Goal: Transaction & Acquisition: Purchase product/service

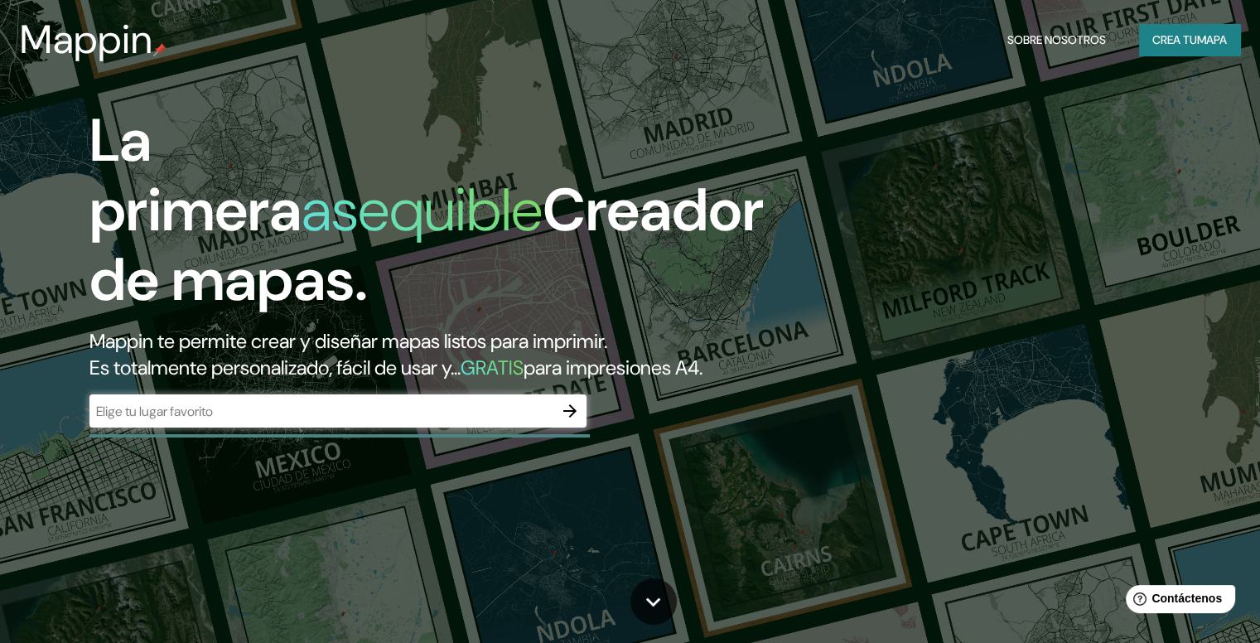
click at [246, 421] on input "text" at bounding box center [321, 411] width 464 height 19
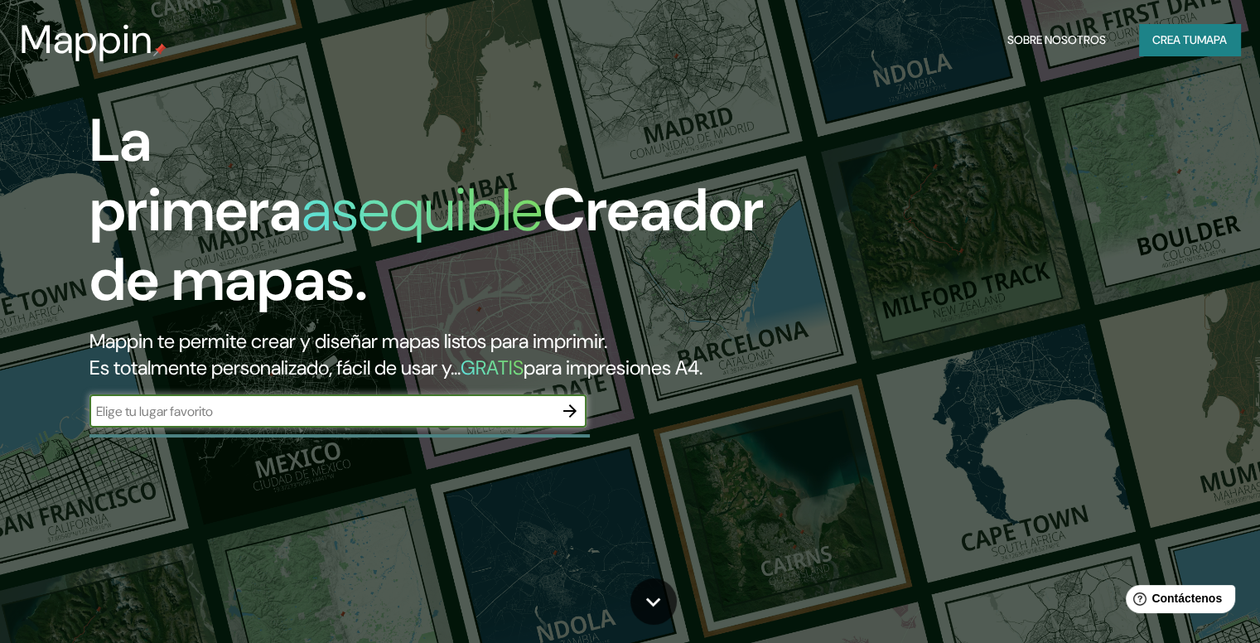
paste input "KR 51A 26 14 S"
type input "KR 51A 26 14 S"
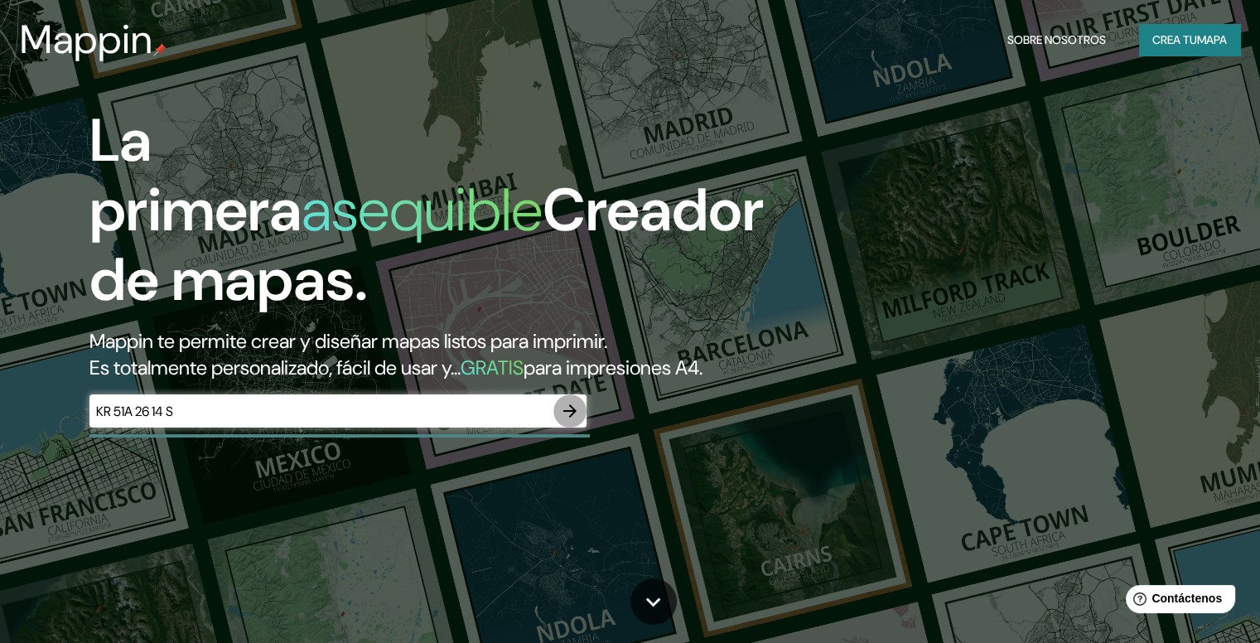
click at [568, 421] on icon "button" at bounding box center [570, 411] width 20 height 20
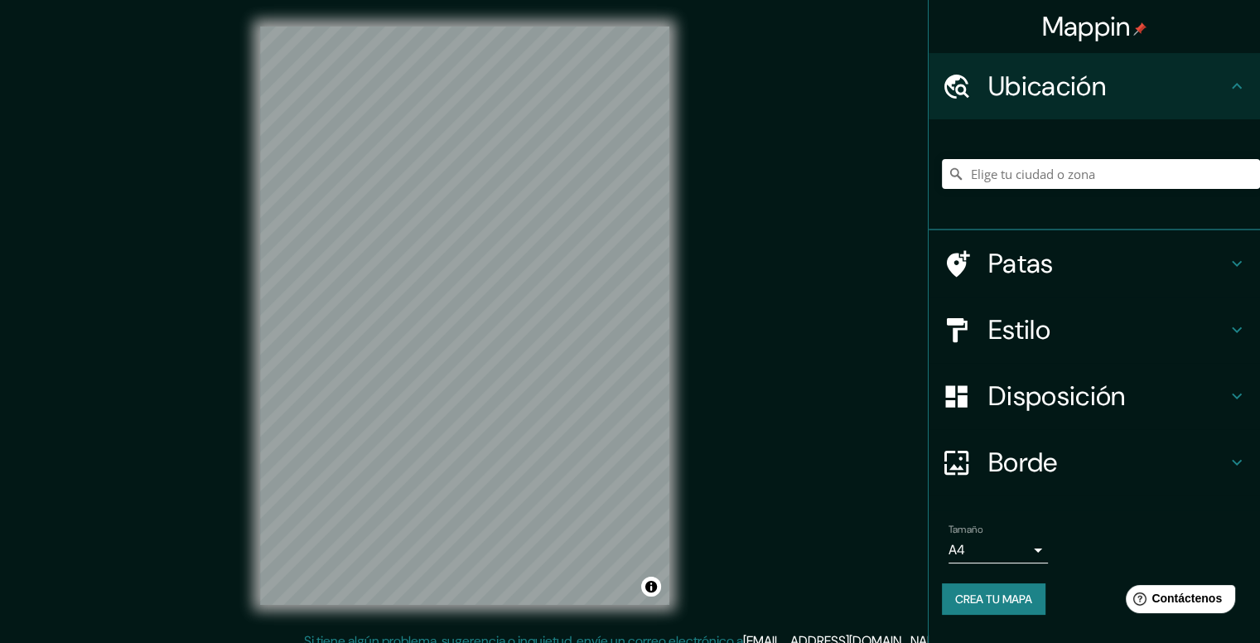
click at [1098, 56] on div "Ubicación" at bounding box center [1093, 86] width 331 height 66
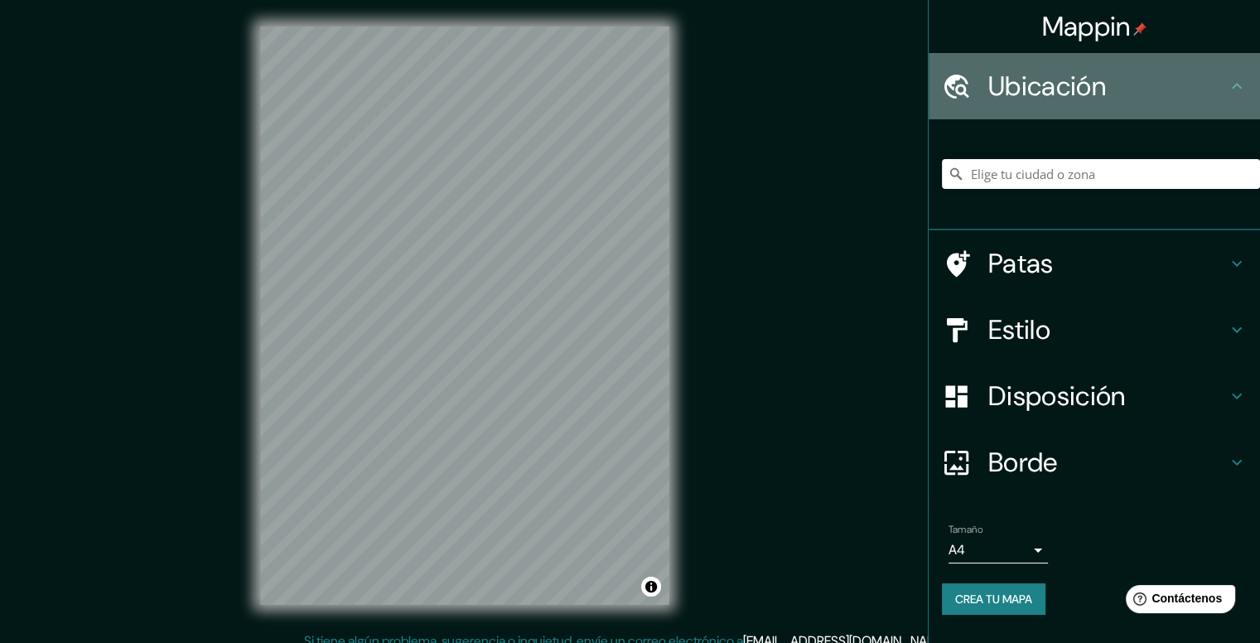
click at [1098, 75] on font "Ubicación" at bounding box center [1047, 86] width 118 height 35
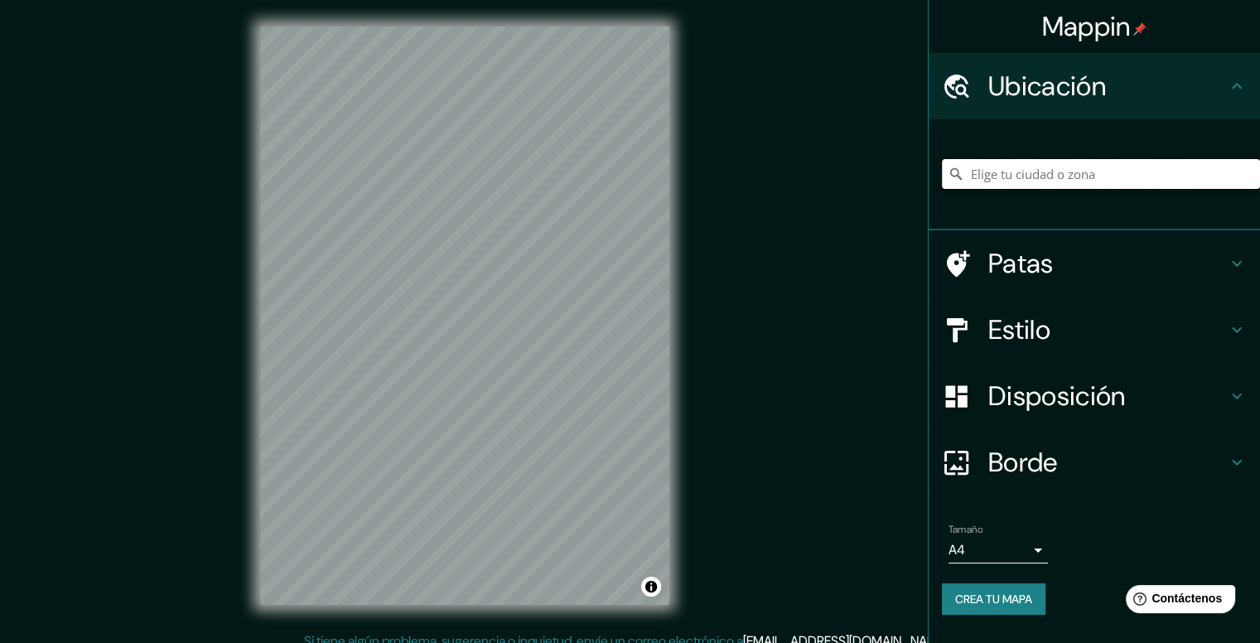
click at [1054, 171] on input "Elige tu ciudad o zona" at bounding box center [1101, 174] width 318 height 30
click at [1114, 180] on input "[GEOGRAPHIC_DATA], [GEOGRAPHIC_DATA]" at bounding box center [1101, 174] width 318 height 30
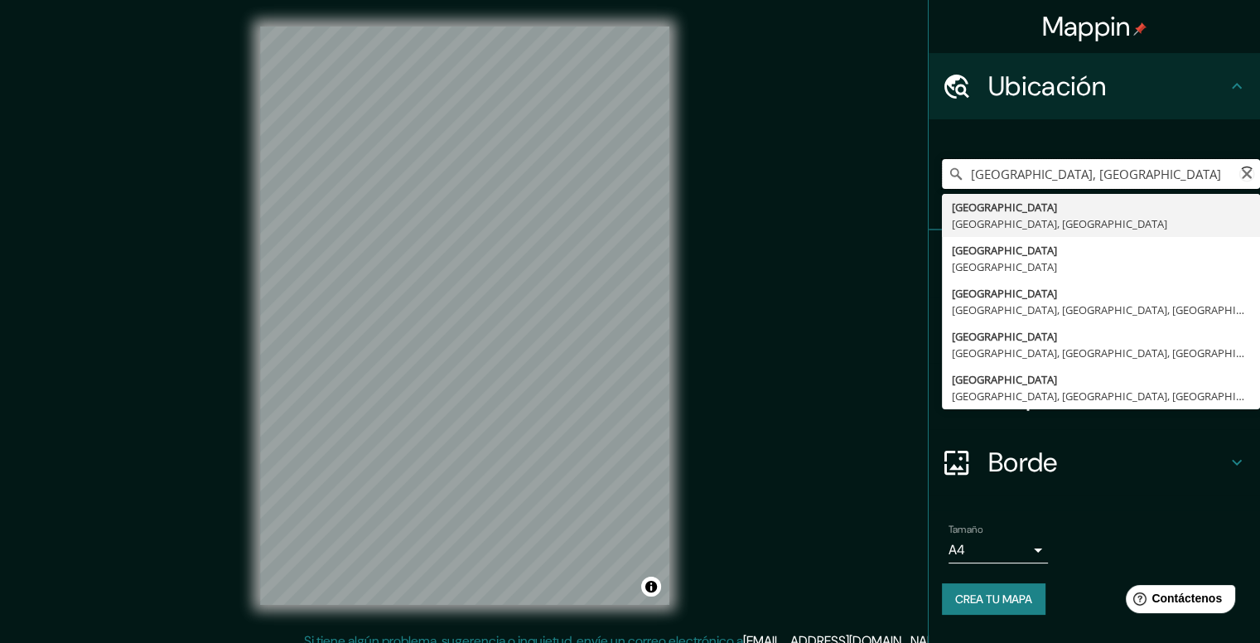
paste input "KR 51A 26 14 S"
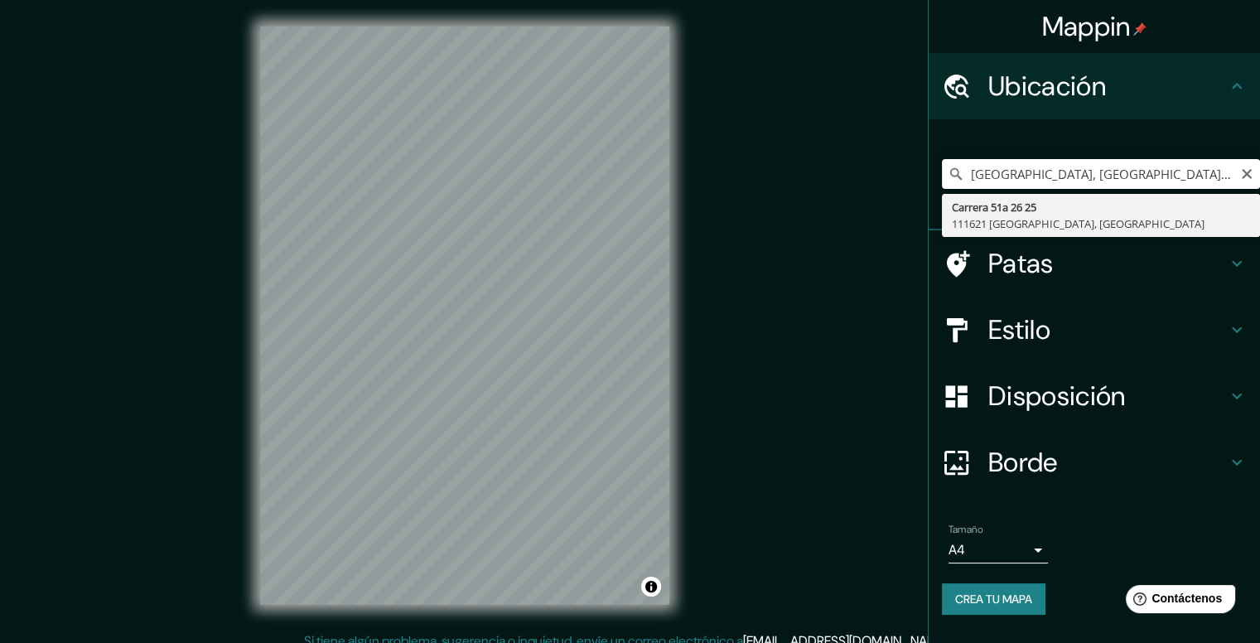
type input "[STREET_ADDRESS]"
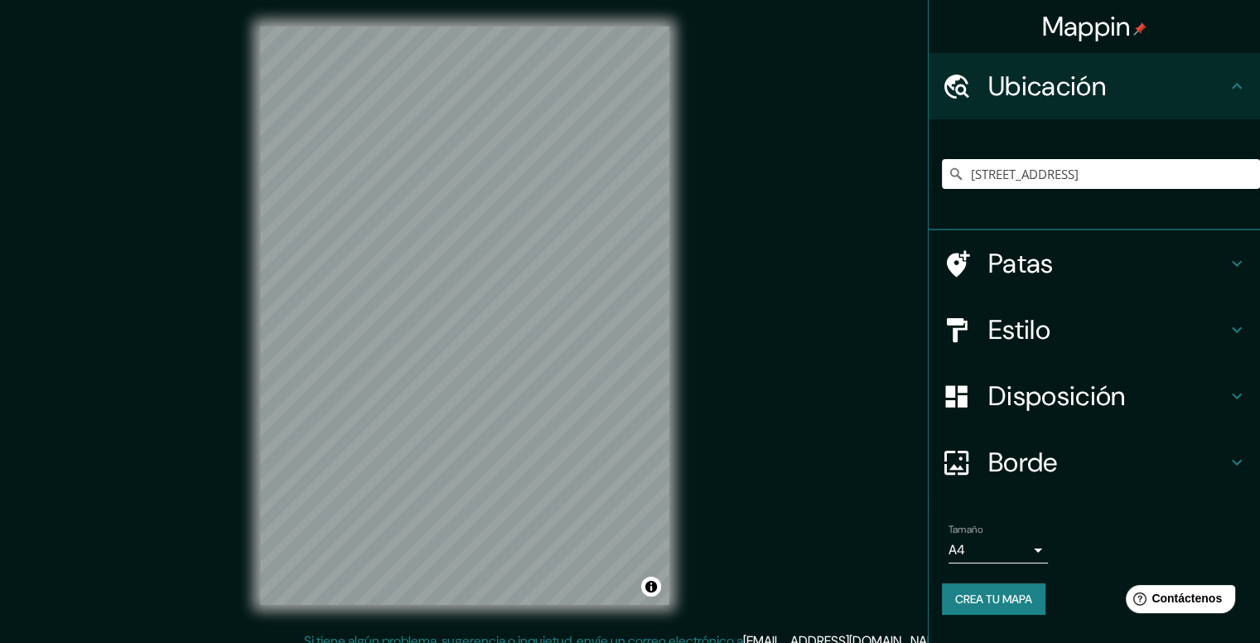
click at [760, 326] on div "Mappin Ubicación [STREET_ADDRESS] Patas Estilo Disposición Borde Elige un borde…" at bounding box center [630, 329] width 1260 height 658
